Goal: Information Seeking & Learning: Learn about a topic

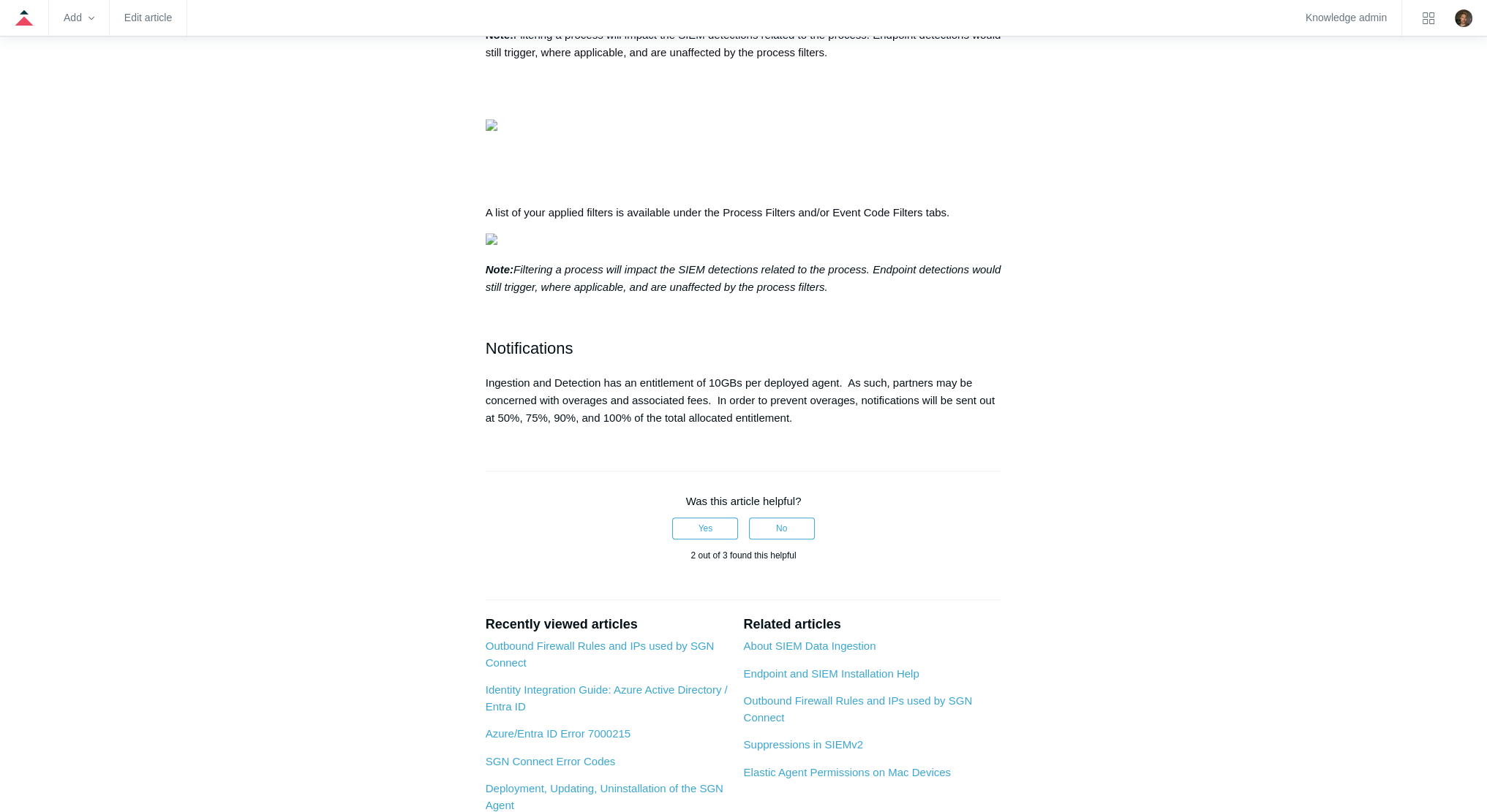
scroll to position [1839, 0]
drag, startPoint x: 632, startPoint y: 169, endPoint x: 483, endPoint y: 169, distance: 149.0
copy span "Filtering Processes"
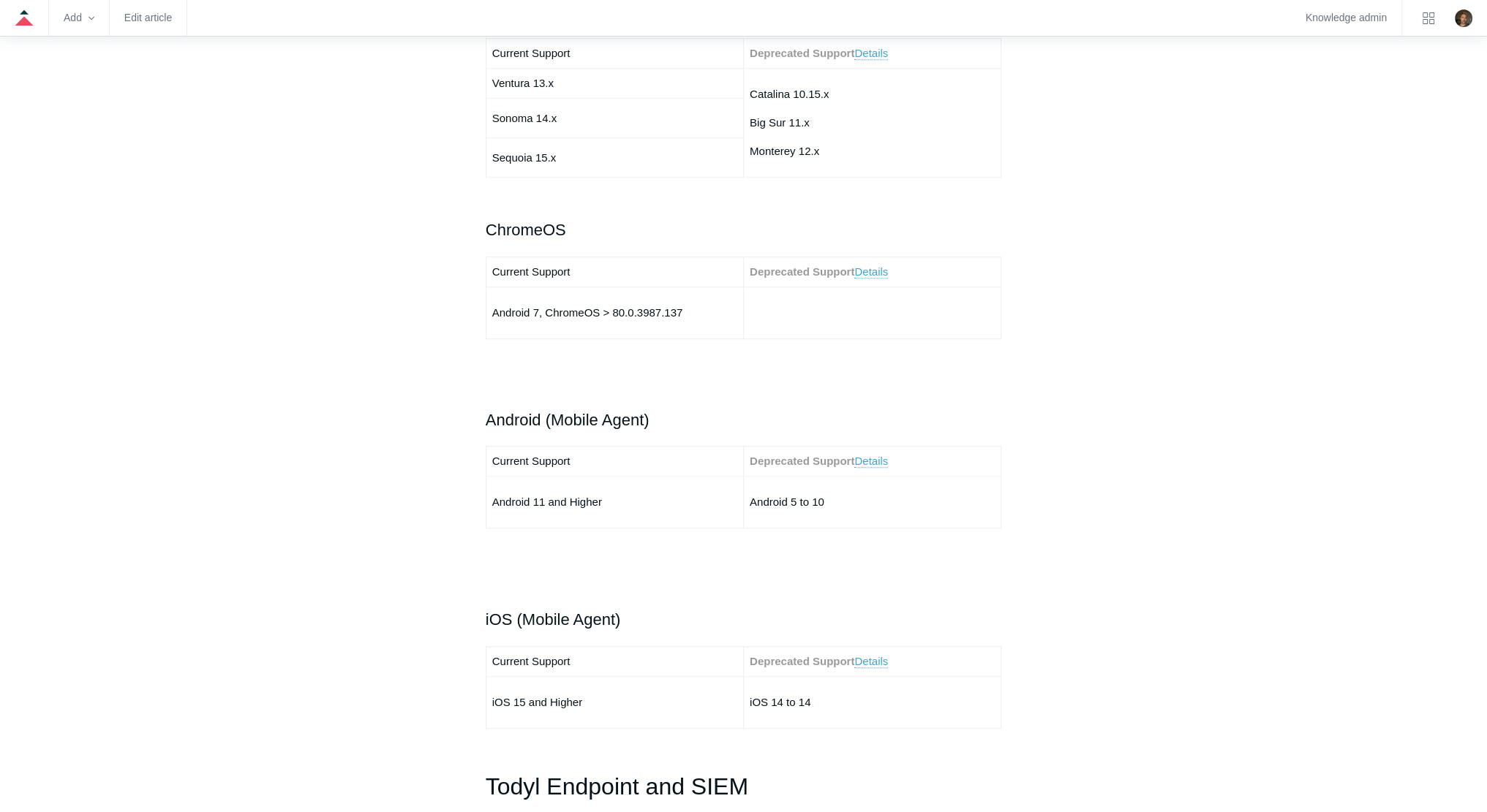
scroll to position [2099, 0]
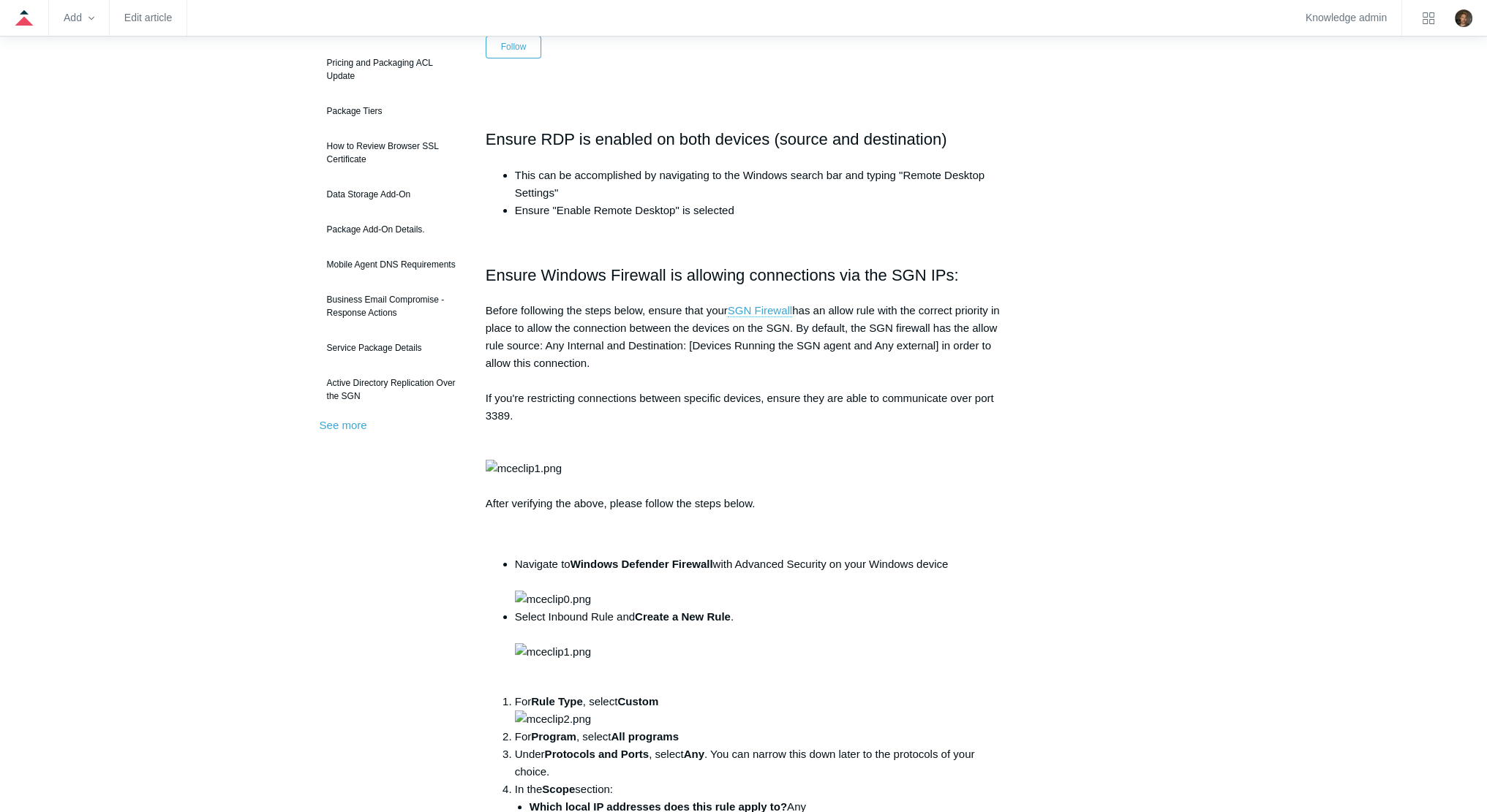
scroll to position [192, 0]
